Goal: Task Accomplishment & Management: Use online tool/utility

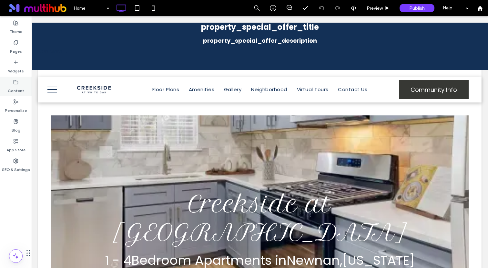
click at [29, 90] on div "Content" at bounding box center [16, 87] width 32 height 20
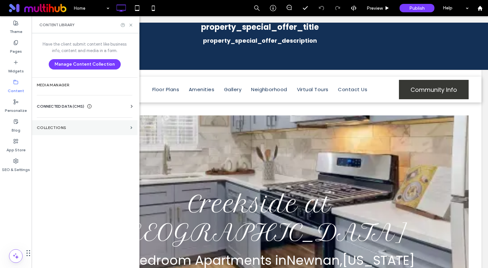
click at [69, 125] on label "Collections" at bounding box center [82, 127] width 91 height 5
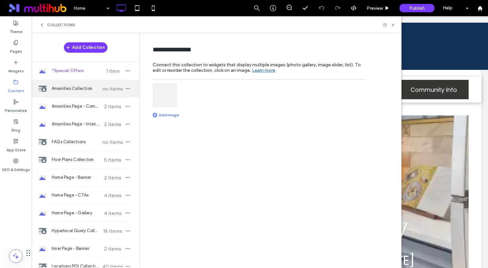
click at [70, 87] on span "Amenities Collection" at bounding box center [76, 88] width 48 height 6
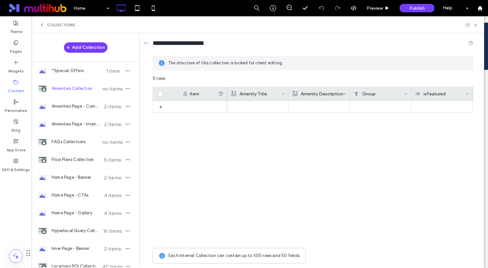
click at [343, 134] on div at bounding box center [350, 172] width 247 height 144
click at [370, 94] on div "Group" at bounding box center [379, 93] width 50 height 13
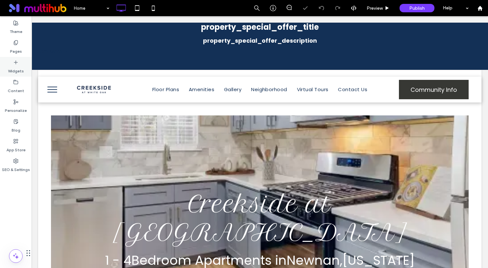
click at [26, 76] on div "Widgets" at bounding box center [16, 67] width 32 height 20
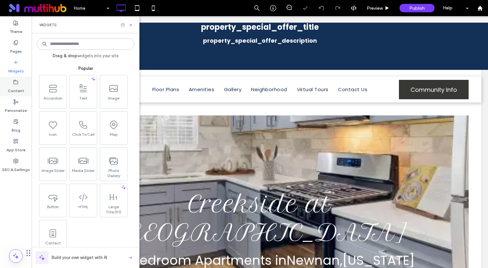
click at [15, 83] on icon at bounding box center [15, 81] width 5 height 5
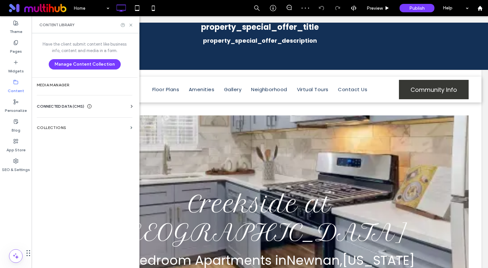
click at [61, 119] on div "Have the client submit content like business info, content and media in a form.…" at bounding box center [85, 149] width 106 height 233
click at [59, 129] on label "Collections" at bounding box center [82, 127] width 91 height 5
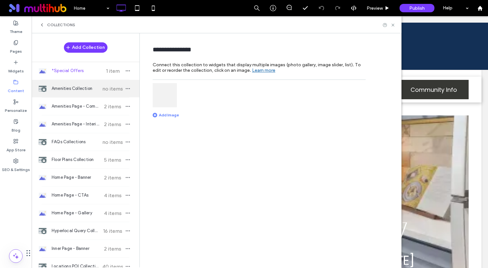
click at [69, 89] on span "Amenities Collection" at bounding box center [76, 88] width 48 height 6
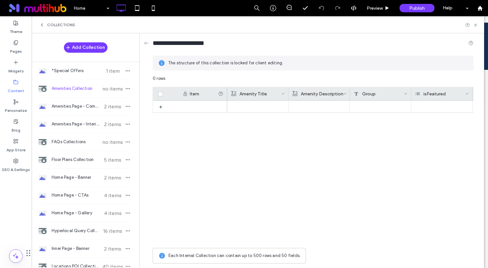
click at [283, 128] on div at bounding box center [350, 172] width 247 height 144
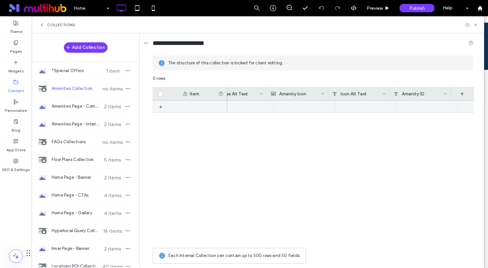
scroll to position [0, 390]
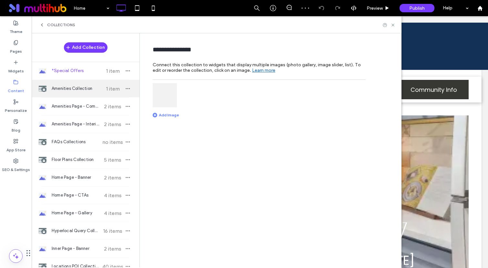
click at [78, 83] on div "Amenities Collection 1 item" at bounding box center [86, 88] width 108 height 17
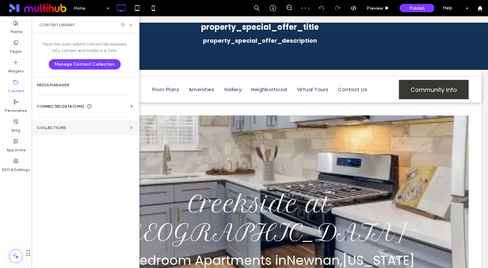
click at [59, 121] on section "Collections" at bounding box center [85, 127] width 106 height 15
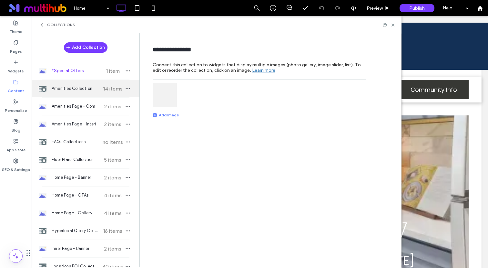
click at [71, 86] on span "Amenities Collection" at bounding box center [76, 88] width 48 height 6
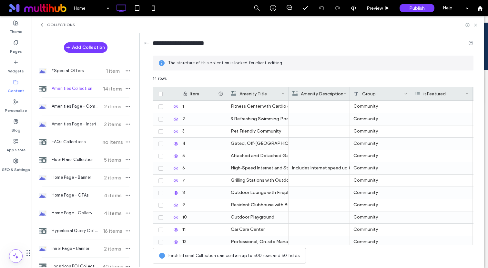
click at [161, 93] on icon at bounding box center [160, 94] width 3 height 2
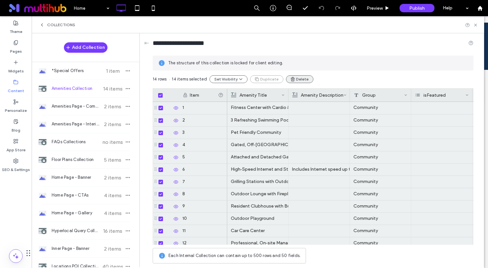
click at [291, 78] on icon "button" at bounding box center [292, 79] width 5 height 5
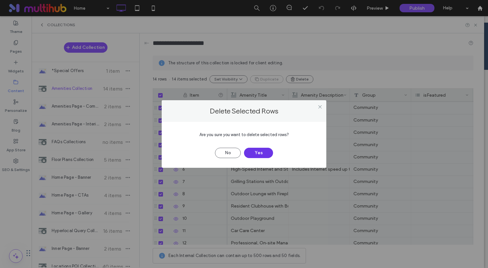
click at [260, 153] on button "Yes" at bounding box center [258, 153] width 29 height 10
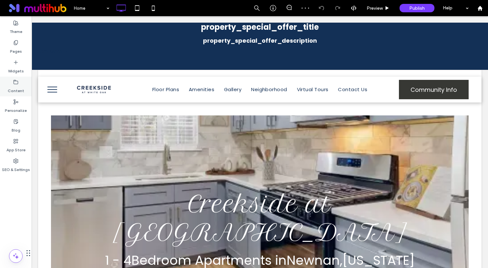
click at [14, 87] on label "Content" at bounding box center [16, 89] width 16 height 9
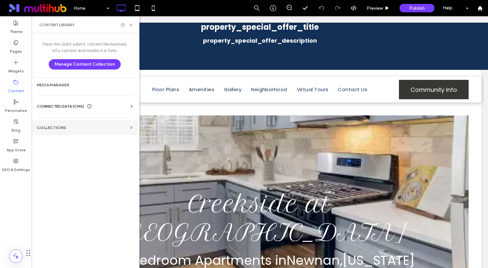
click at [51, 123] on section "Collections" at bounding box center [85, 127] width 106 height 15
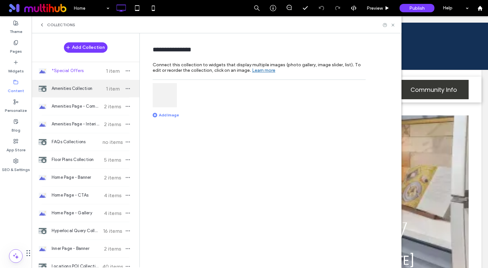
click at [68, 87] on span "Amenities Collection" at bounding box center [76, 88] width 48 height 6
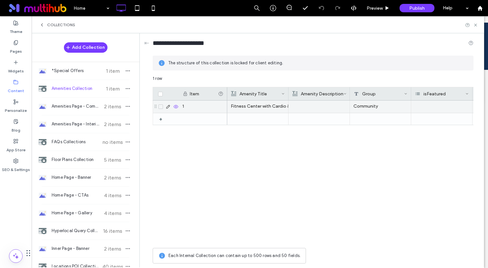
click at [159, 106] on span at bounding box center [161, 106] width 5 height 5
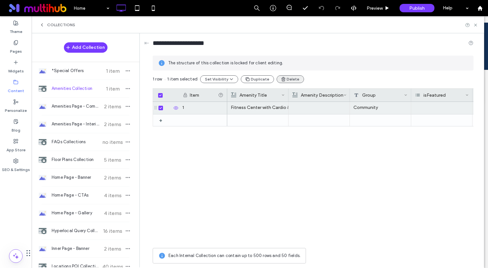
click at [283, 80] on icon "button" at bounding box center [283, 79] width 5 height 5
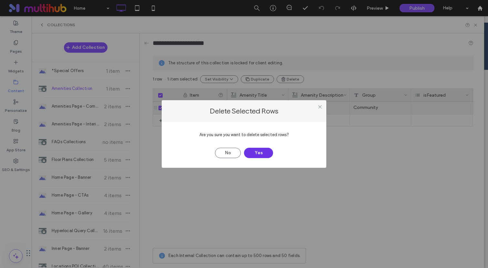
click at [255, 154] on button "Yes" at bounding box center [258, 153] width 29 height 10
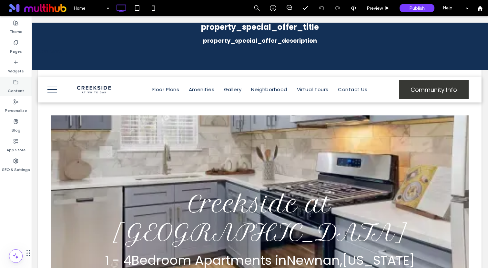
click at [8, 78] on div "Content" at bounding box center [16, 87] width 32 height 20
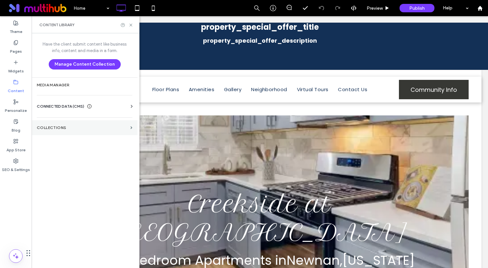
click at [66, 131] on section "Collections" at bounding box center [85, 127] width 106 height 15
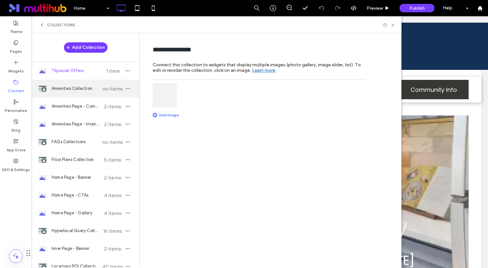
click at [72, 91] on span "Amenities Collection" at bounding box center [76, 88] width 48 height 6
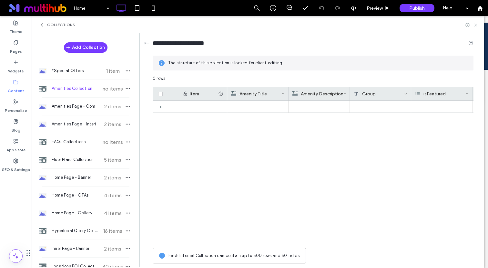
click at [242, 116] on div at bounding box center [350, 172] width 247 height 144
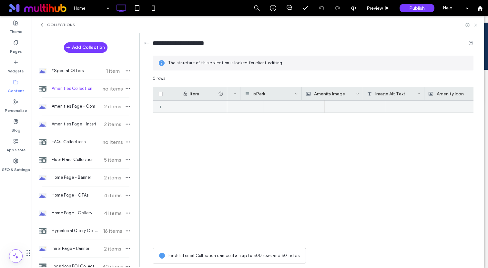
scroll to position [0, 236]
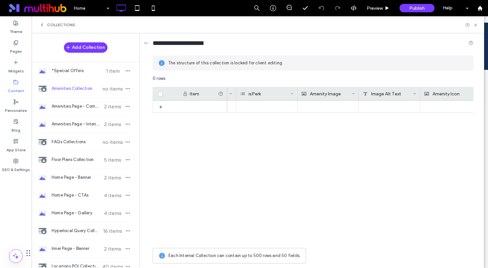
click at [322, 96] on div "Amenity Image" at bounding box center [327, 93] width 50 height 13
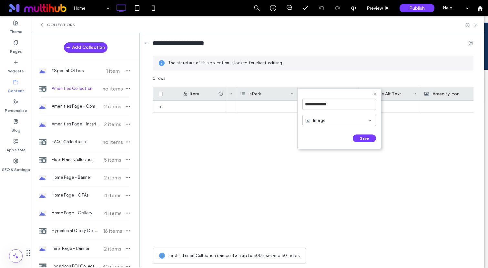
click at [322, 96] on div "**********" at bounding box center [340, 104] width 74 height 18
click at [322, 118] on span "Image" at bounding box center [319, 120] width 12 height 6
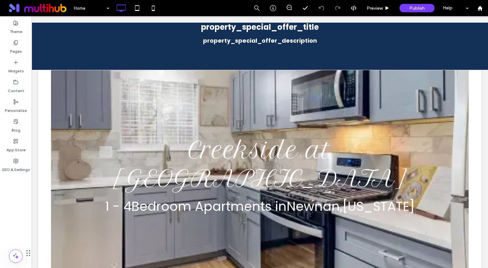
scroll to position [0, 0]
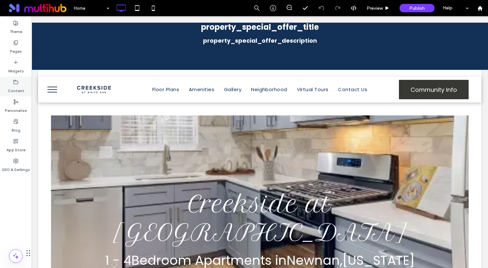
click at [10, 86] on label "Content" at bounding box center [16, 89] width 16 height 9
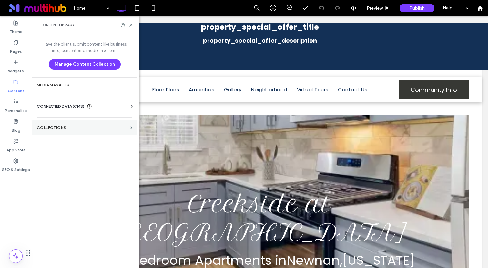
click at [55, 130] on label "Collections" at bounding box center [82, 127] width 91 height 5
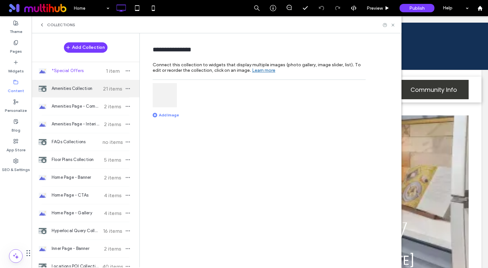
click at [68, 89] on span "Amenities Collection" at bounding box center [76, 88] width 48 height 6
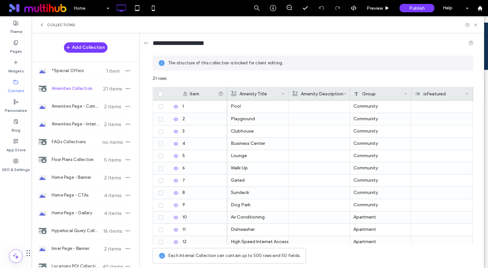
click at [160, 94] on icon at bounding box center [160, 94] width 3 height 2
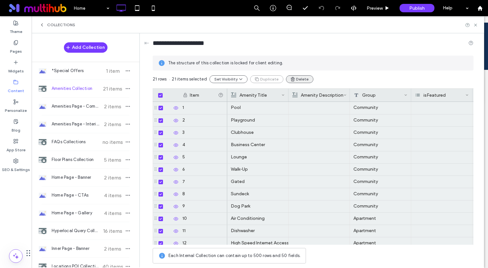
click at [294, 78] on button "Delete" at bounding box center [299, 79] width 27 height 8
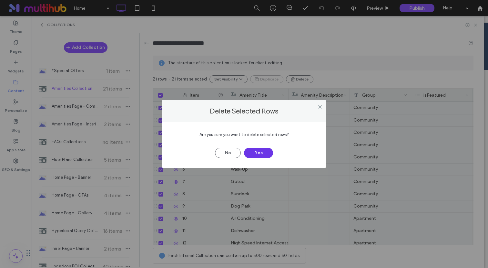
click at [260, 150] on button "Yes" at bounding box center [258, 153] width 29 height 10
